Goal: Find specific page/section: Find specific page/section

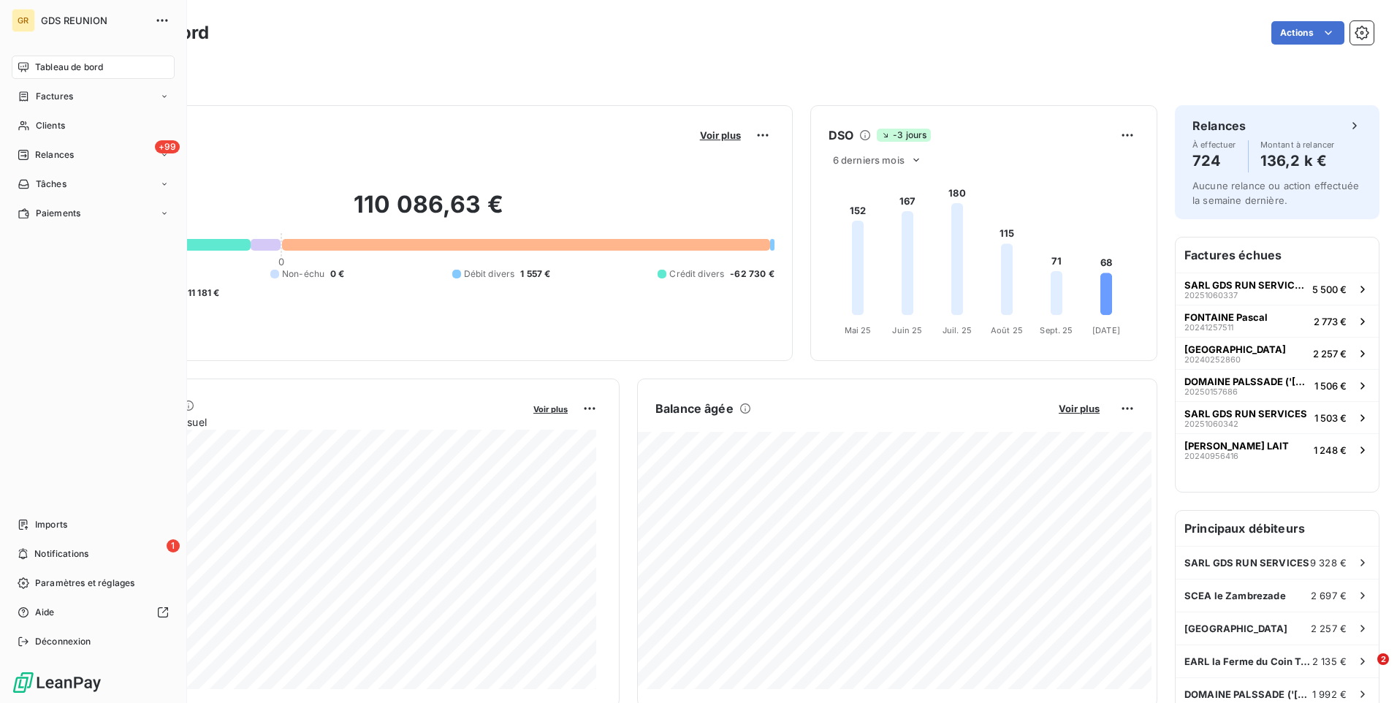
click at [41, 121] on span "Clients" at bounding box center [50, 125] width 29 height 13
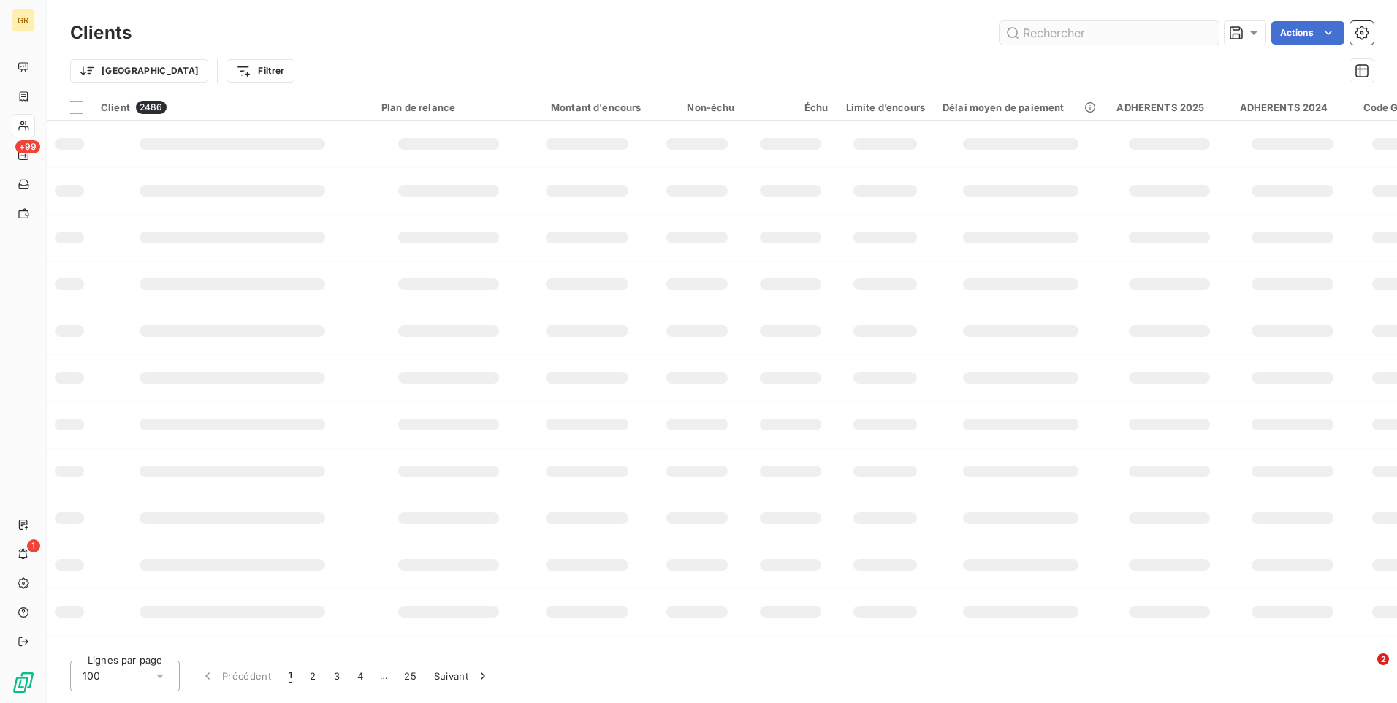
click at [1065, 34] on input "text" at bounding box center [1109, 32] width 219 height 23
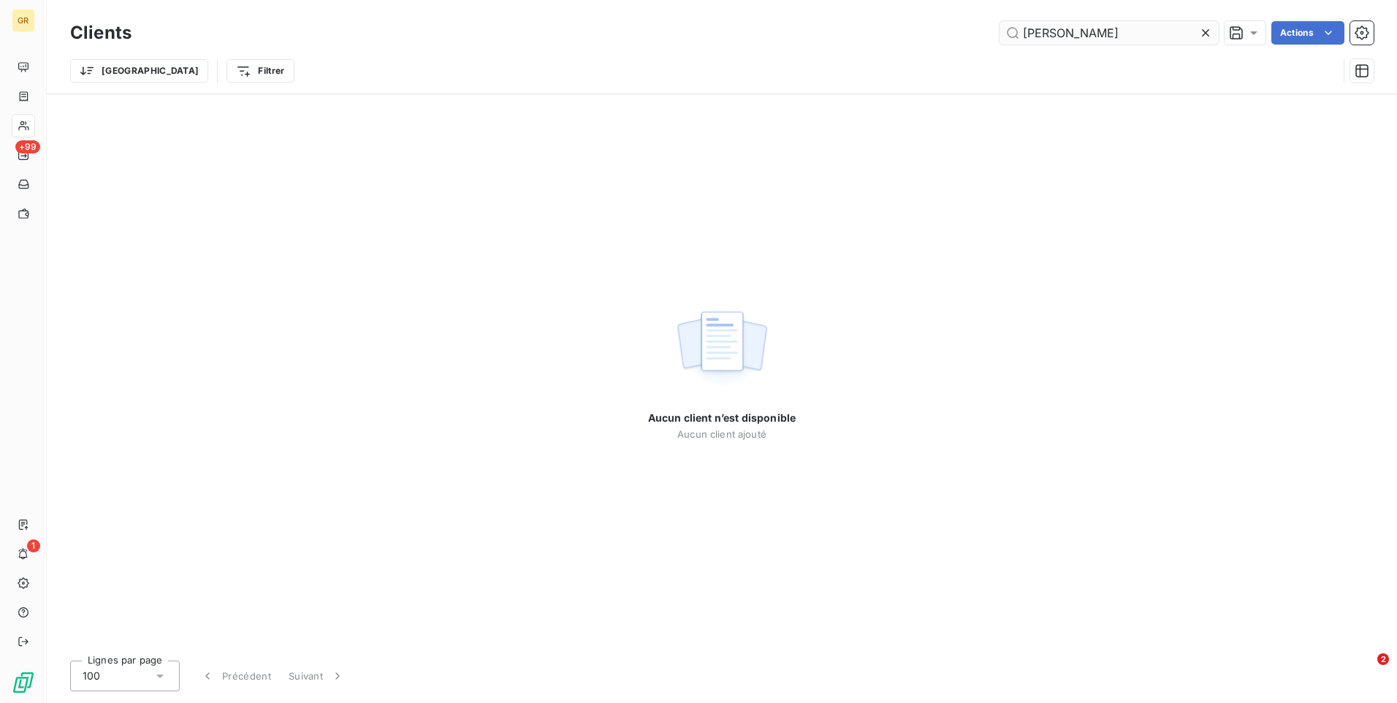
click at [1159, 43] on input "[PERSON_NAME]" at bounding box center [1109, 32] width 219 height 23
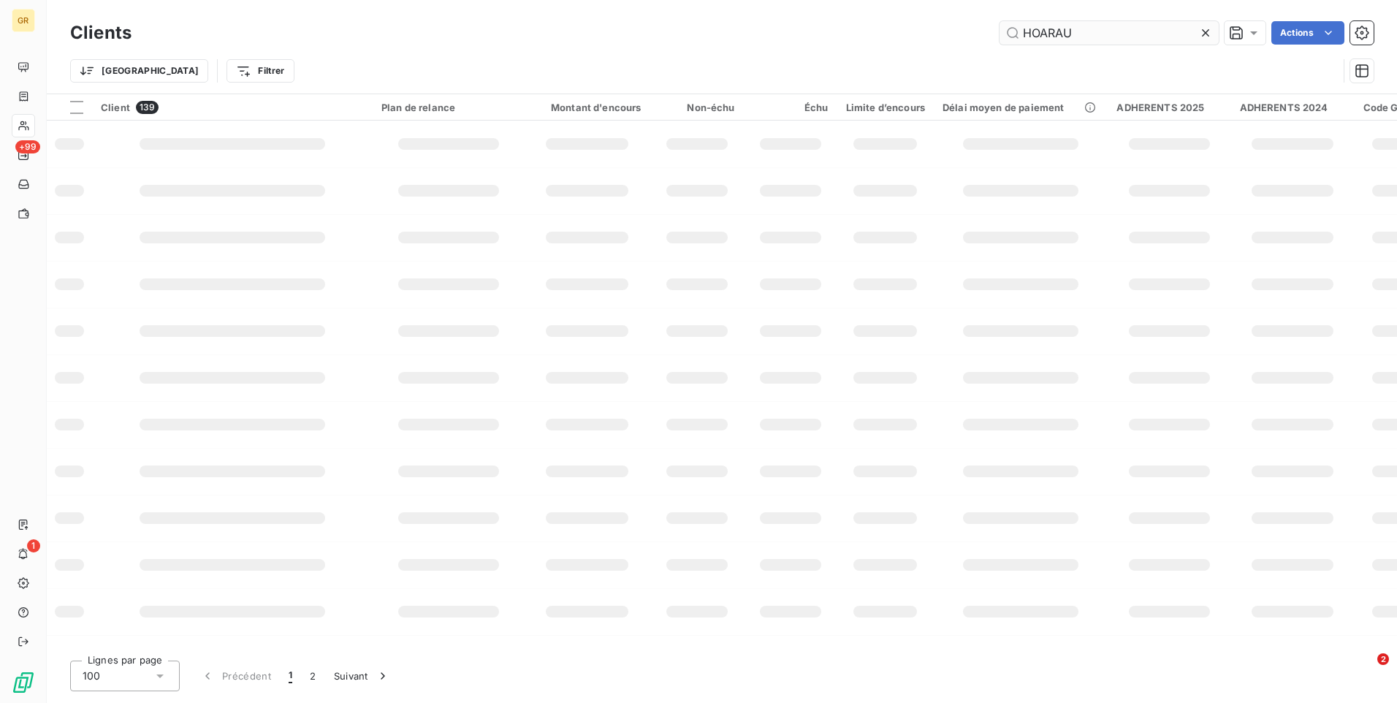
type input "HOARAU"
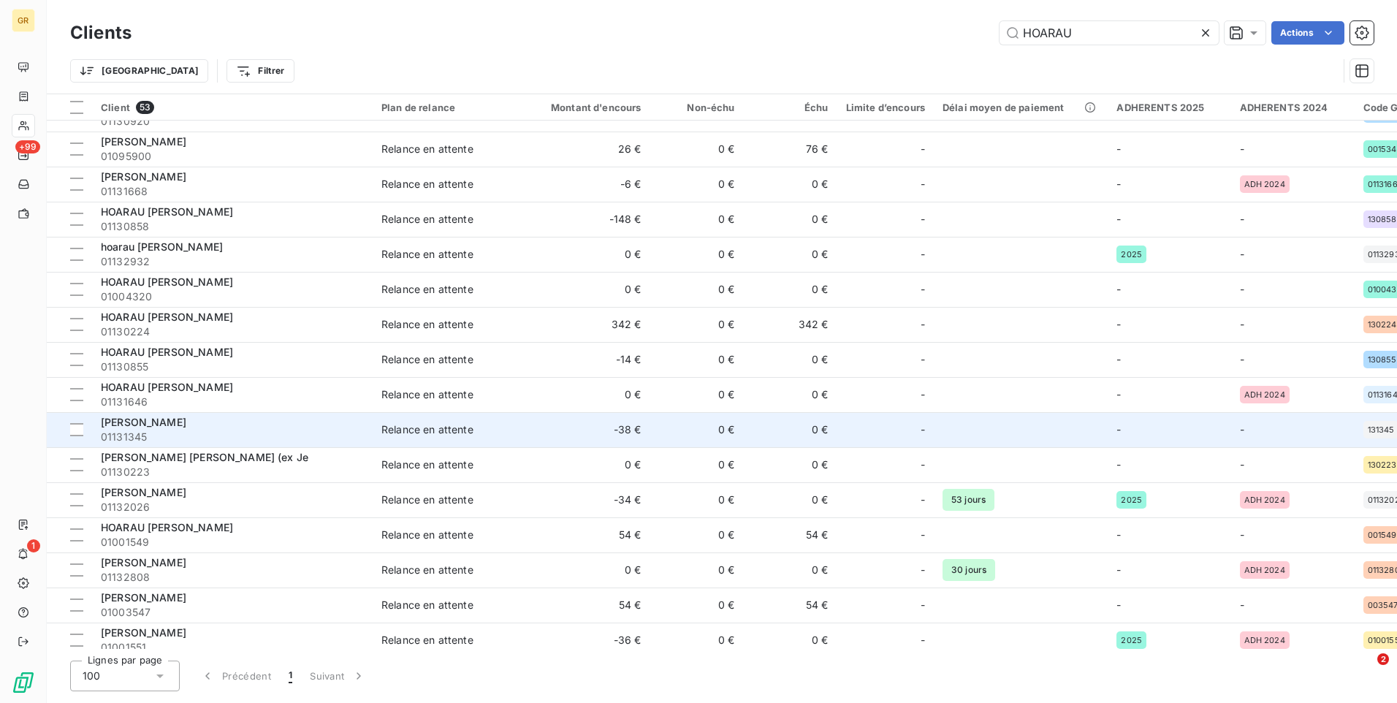
scroll to position [365, 0]
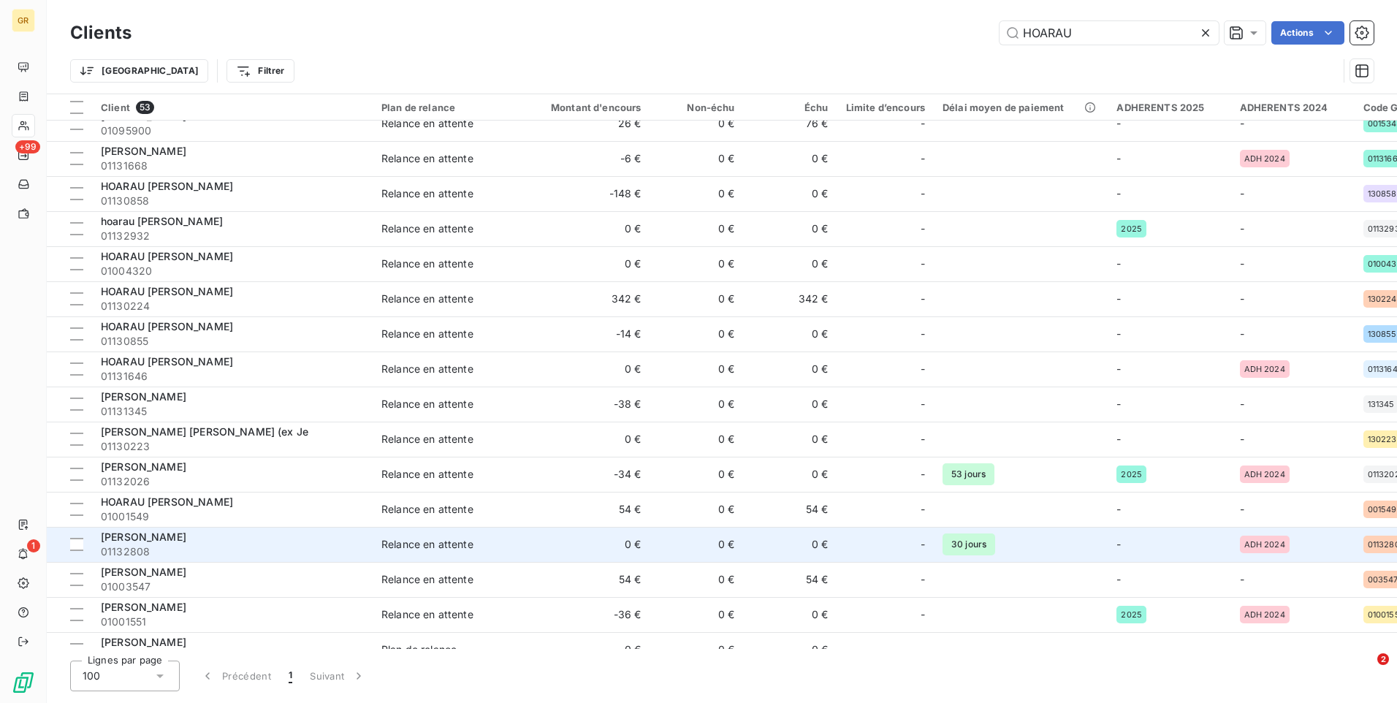
click at [192, 553] on span "01132808" at bounding box center [232, 551] width 263 height 15
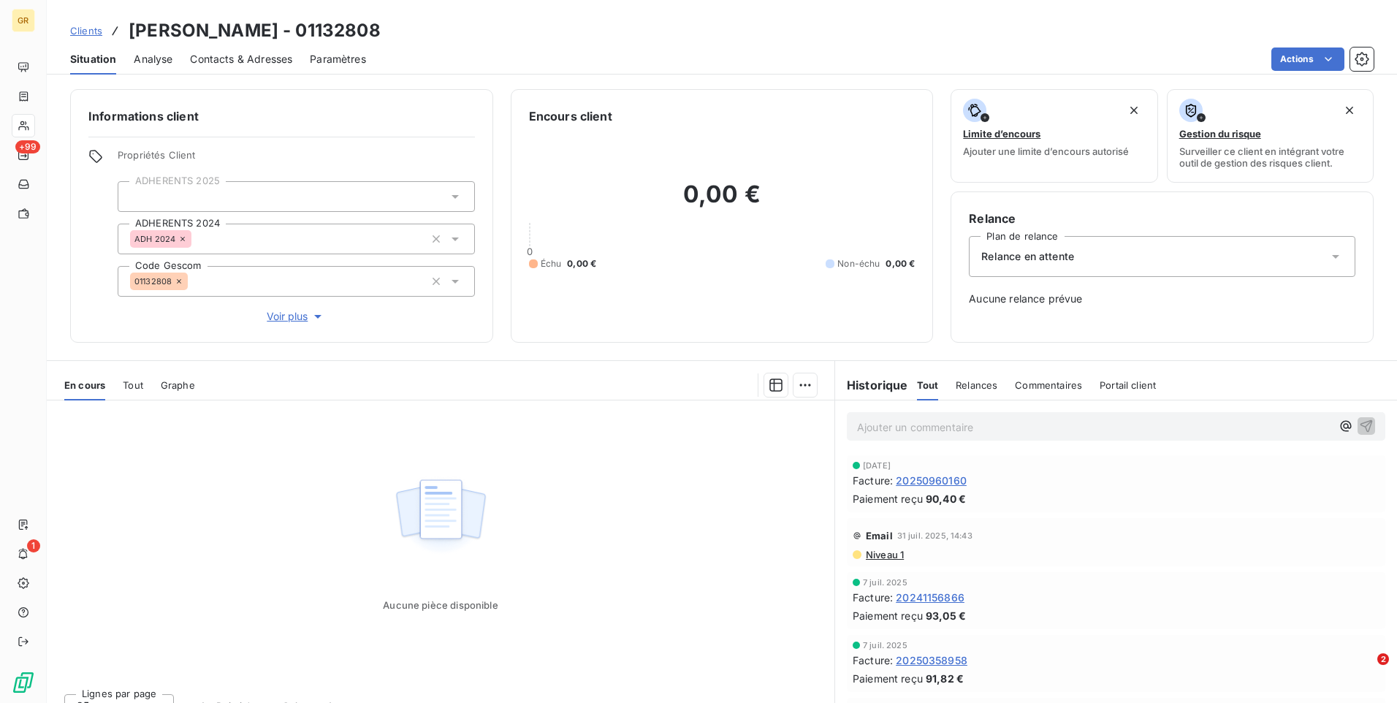
scroll to position [23, 0]
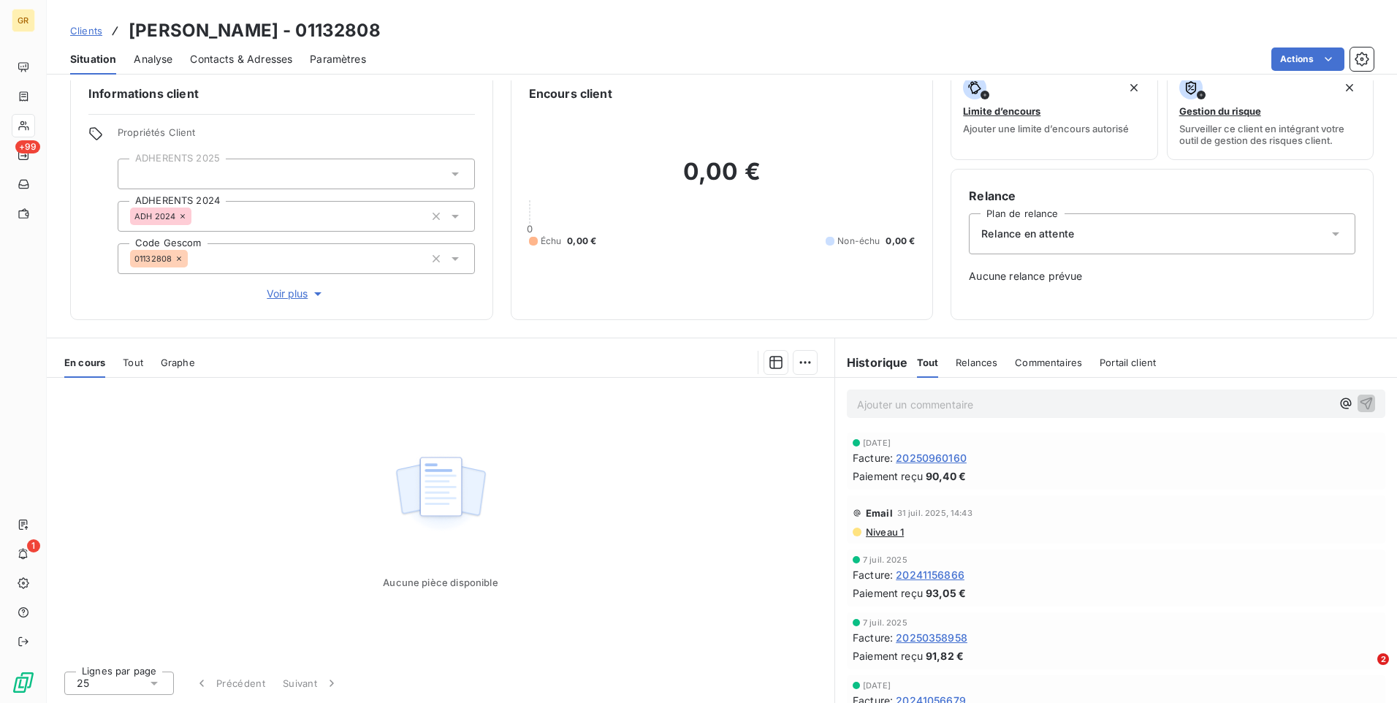
click at [927, 572] on span "20241156866" at bounding box center [930, 574] width 69 height 15
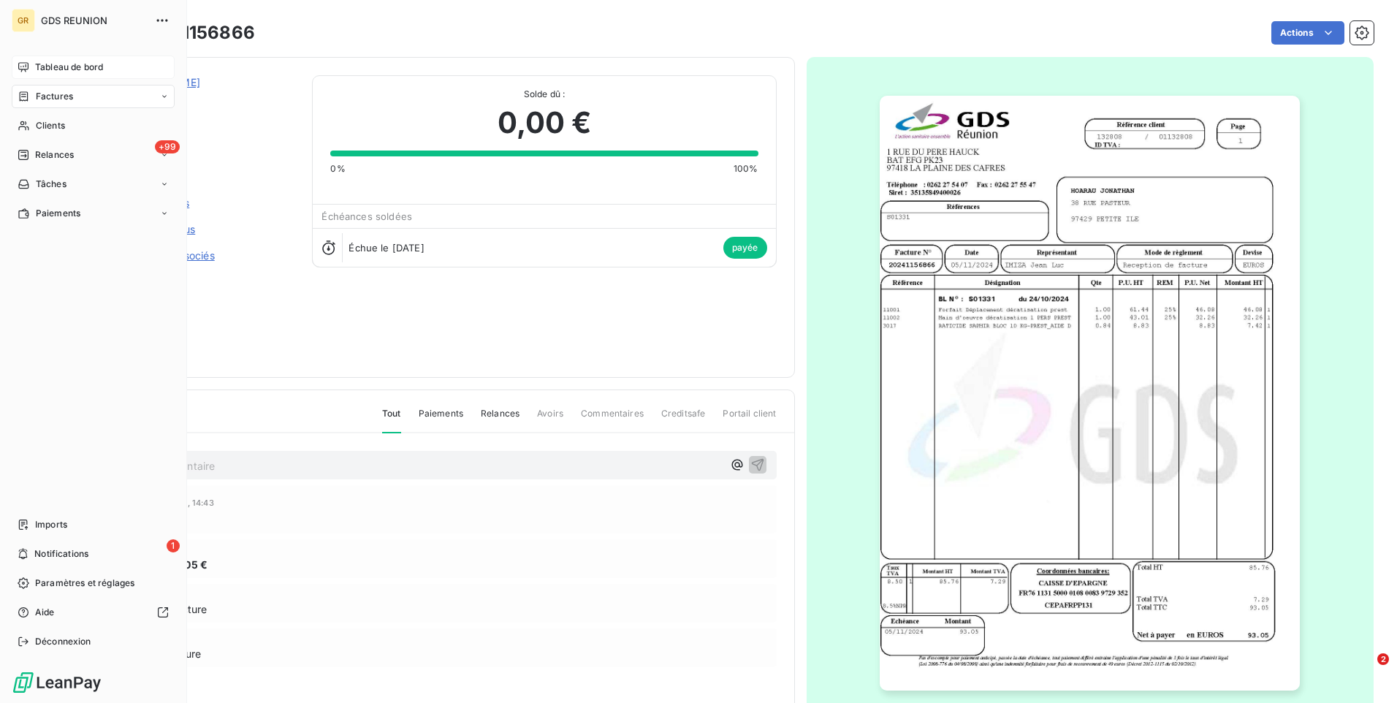
click at [53, 64] on span "Tableau de bord" at bounding box center [69, 67] width 68 height 13
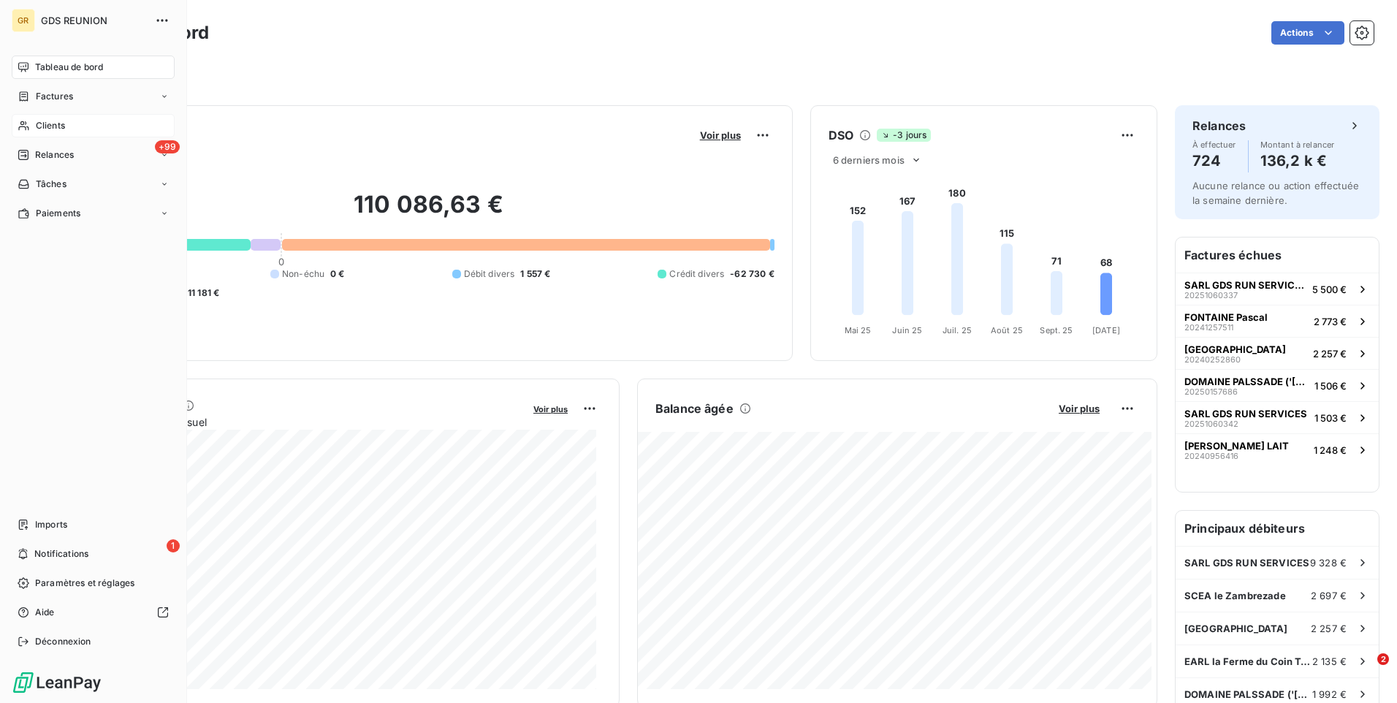
click at [50, 123] on span "Clients" at bounding box center [50, 125] width 29 height 13
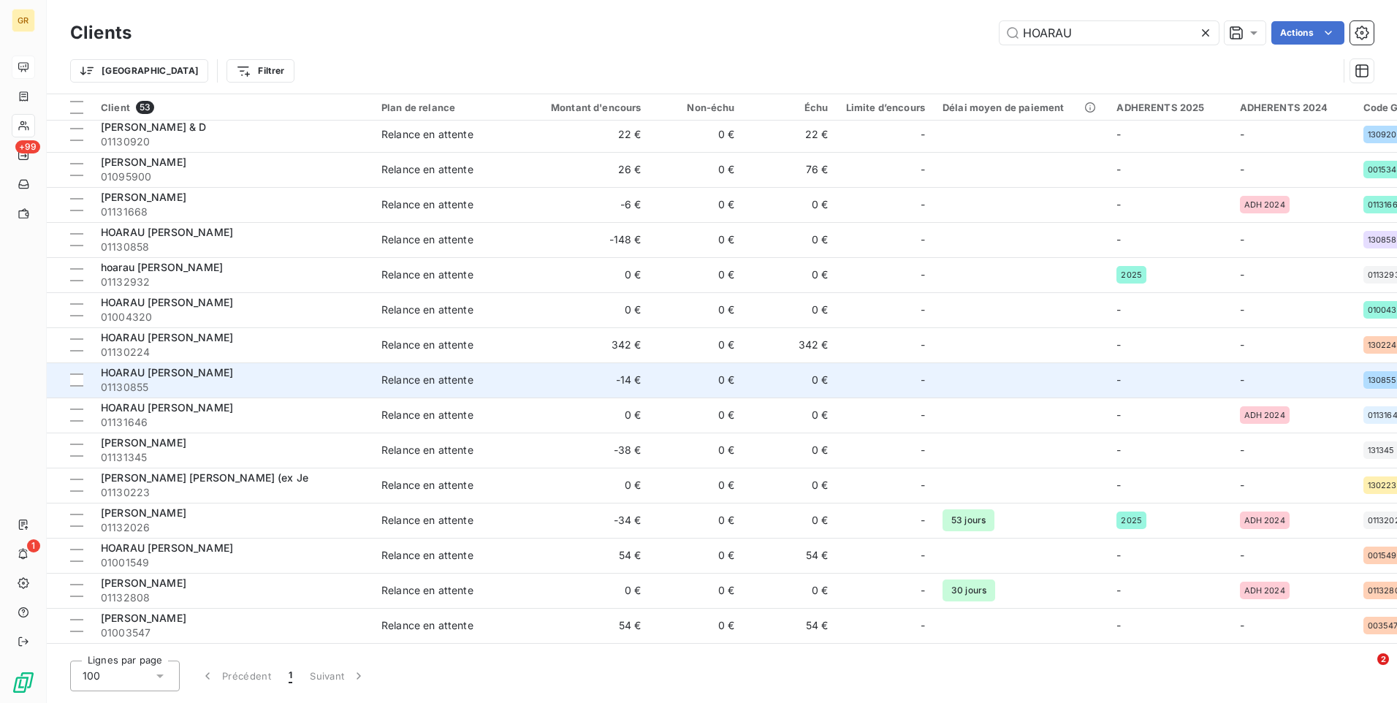
scroll to position [365, 0]
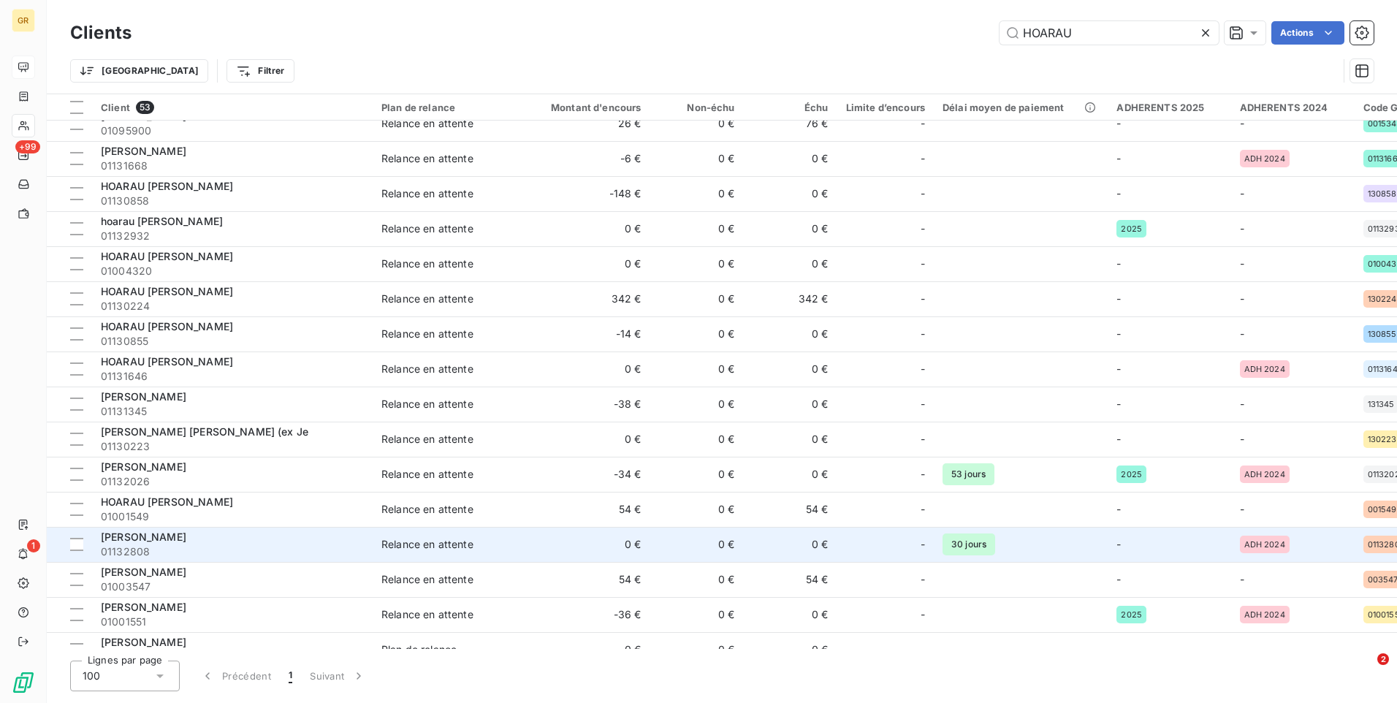
click at [264, 545] on span "01132808" at bounding box center [232, 551] width 263 height 15
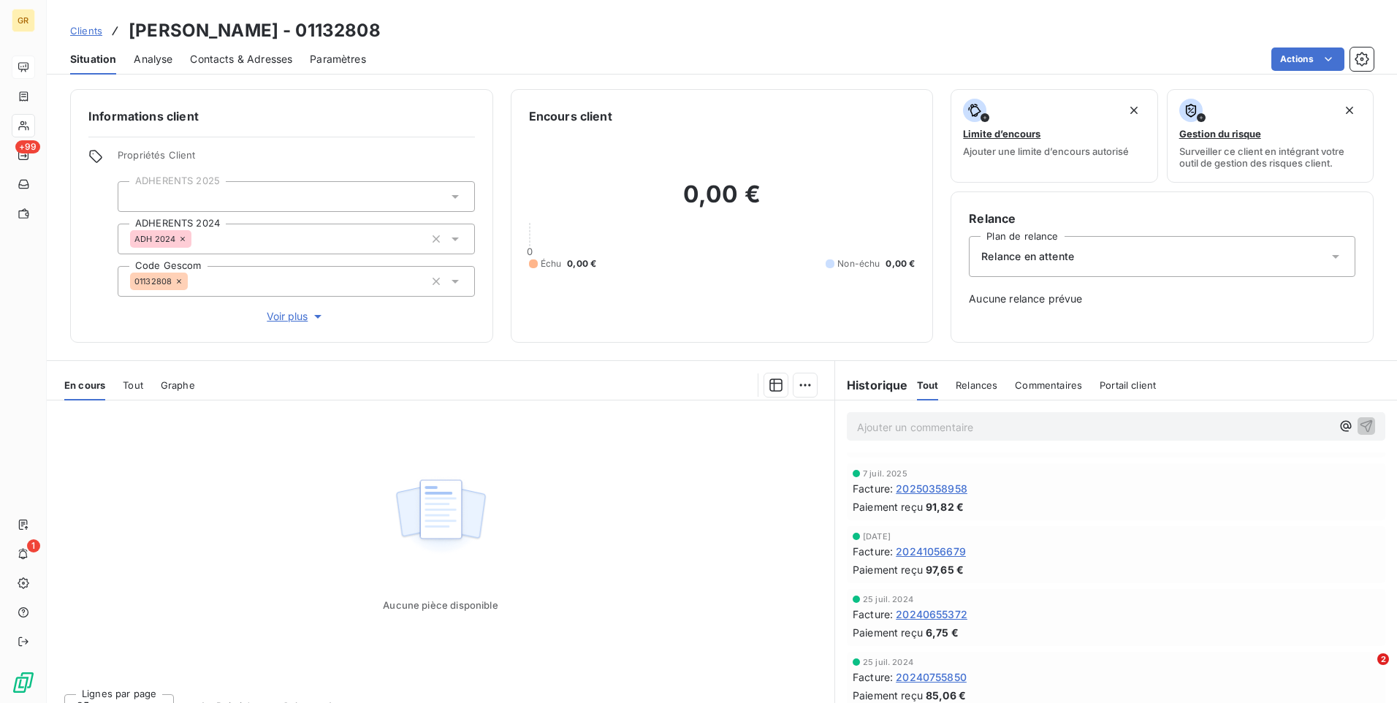
scroll to position [146, 0]
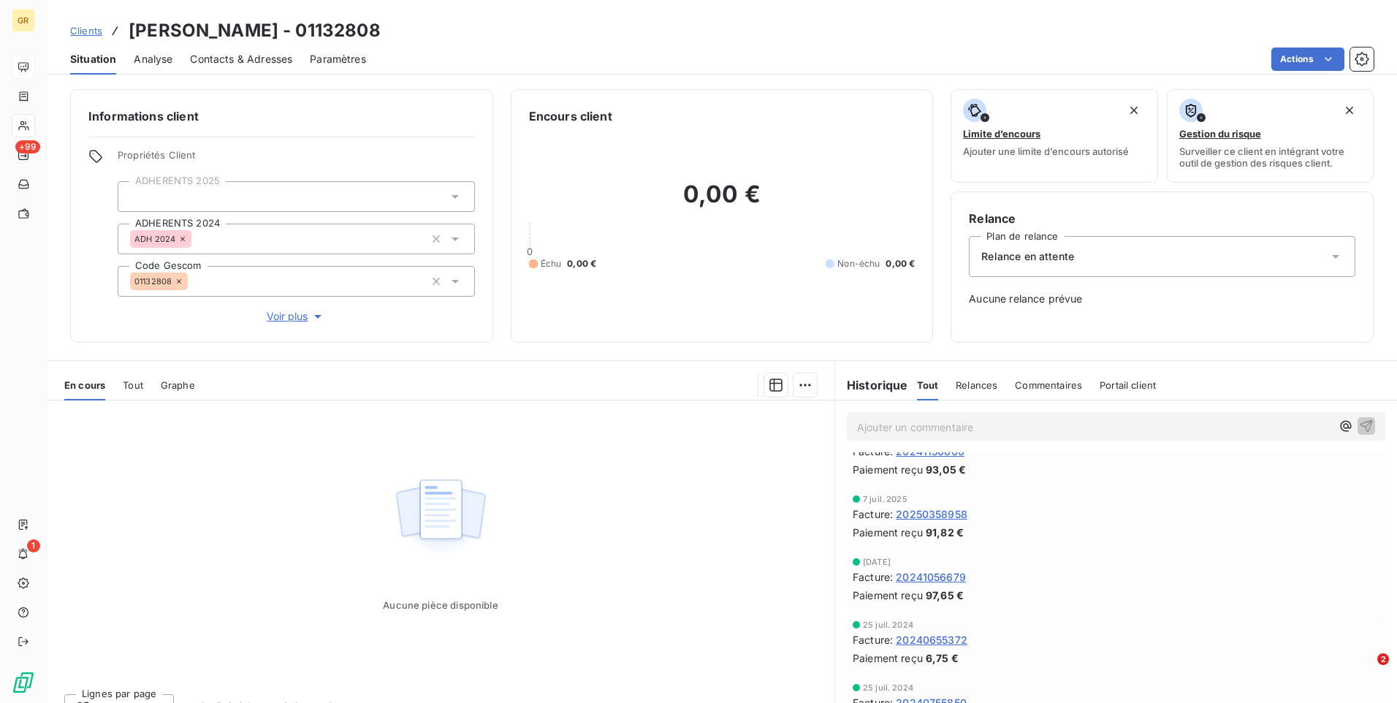
click at [944, 514] on span "20250358958" at bounding box center [932, 513] width 72 height 15
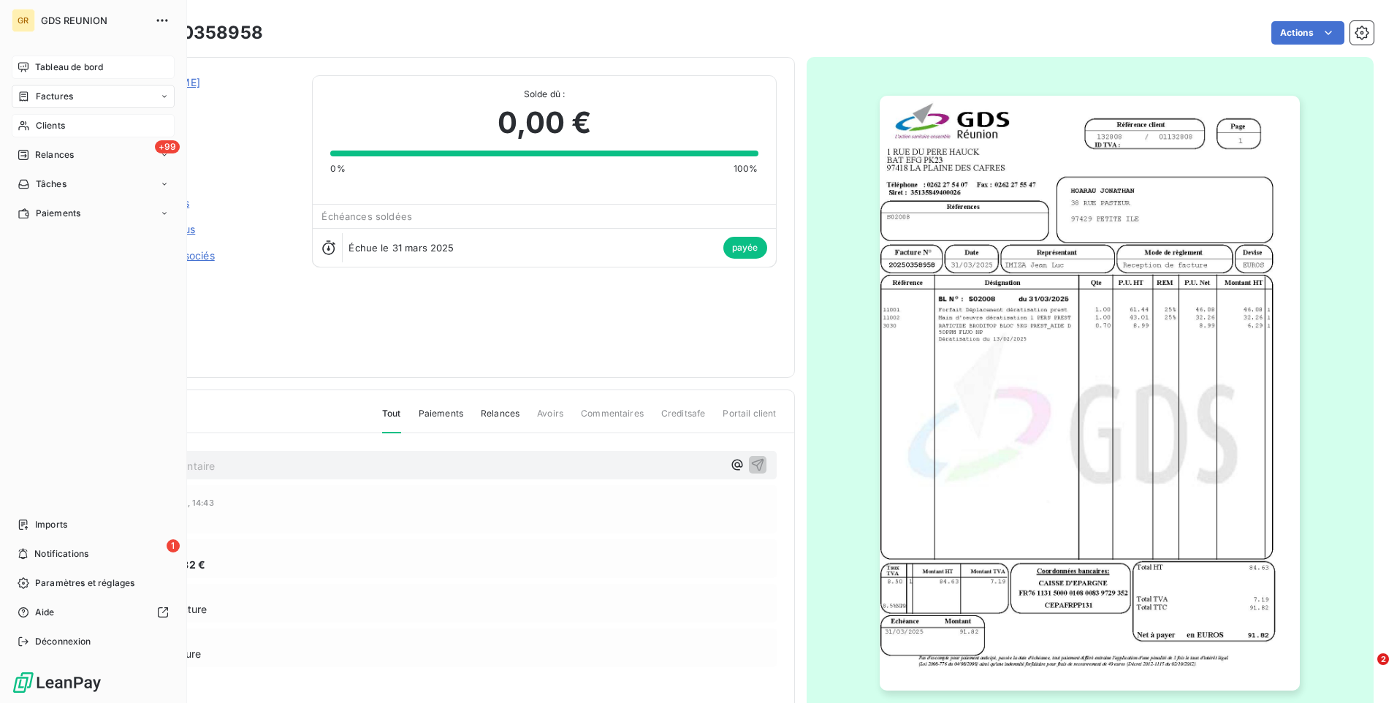
click at [67, 66] on span "Tableau de bord" at bounding box center [69, 67] width 68 height 13
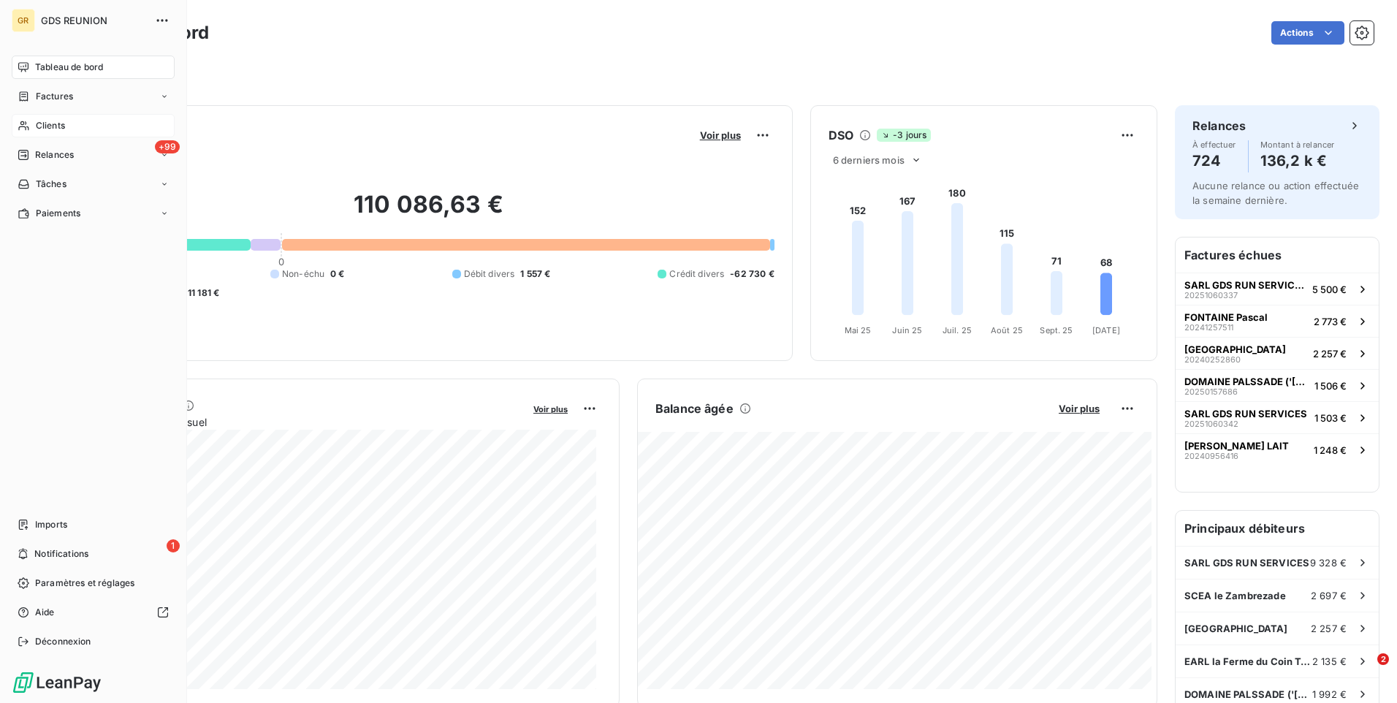
click at [37, 125] on span "Clients" at bounding box center [50, 125] width 29 height 13
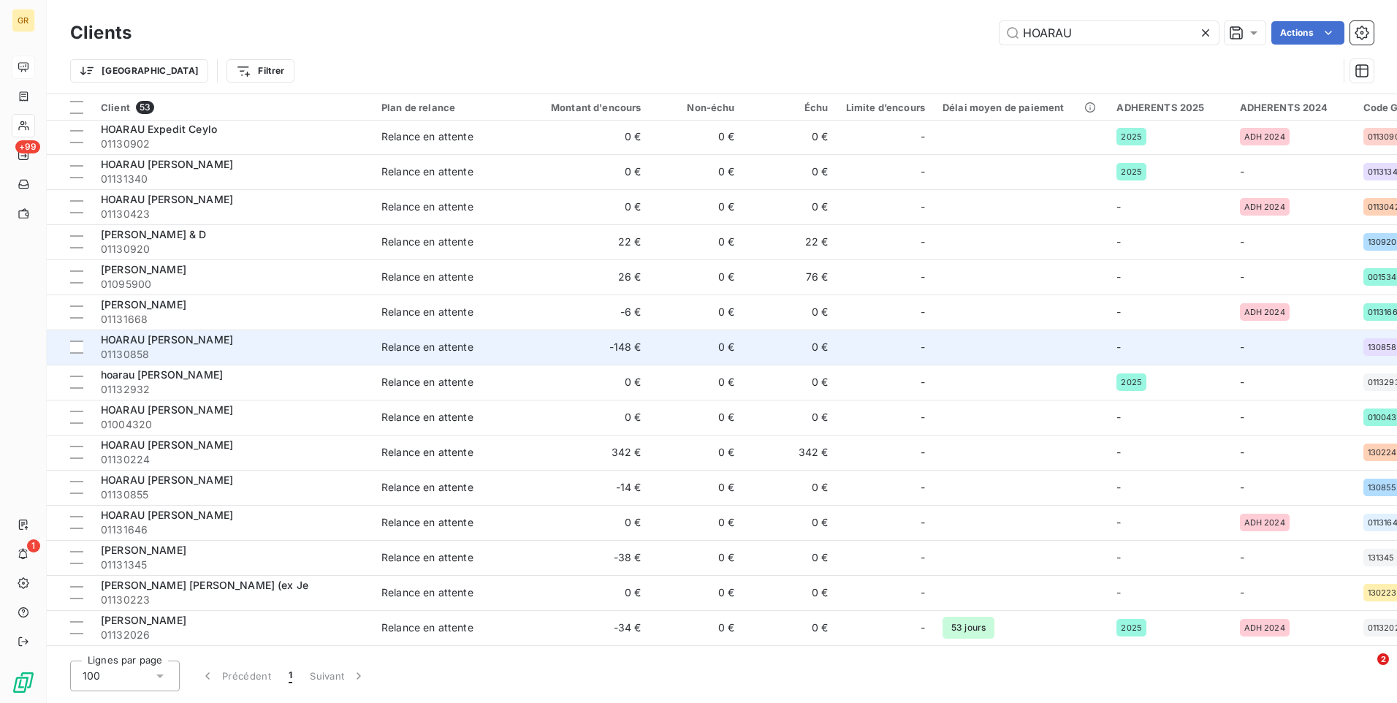
scroll to position [219, 0]
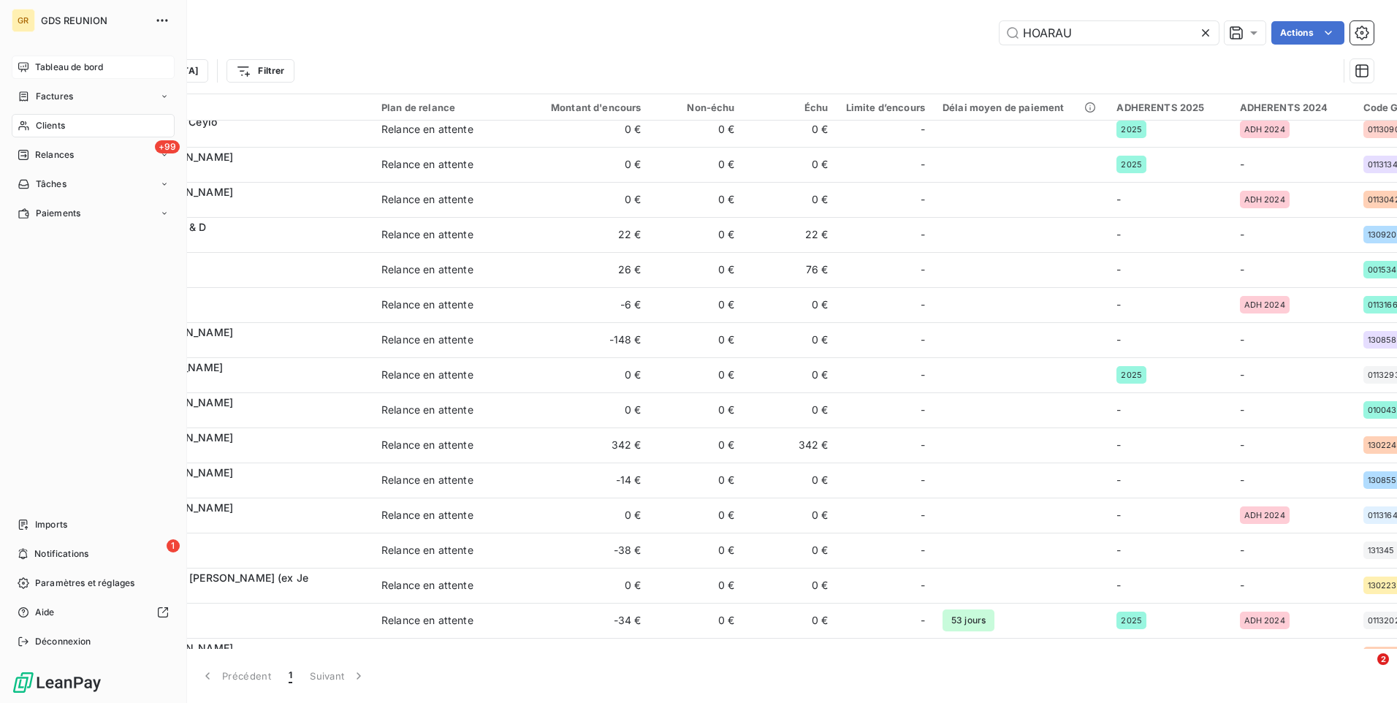
click at [75, 70] on span "Tableau de bord" at bounding box center [69, 67] width 68 height 13
